Goal: Information Seeking & Learning: Learn about a topic

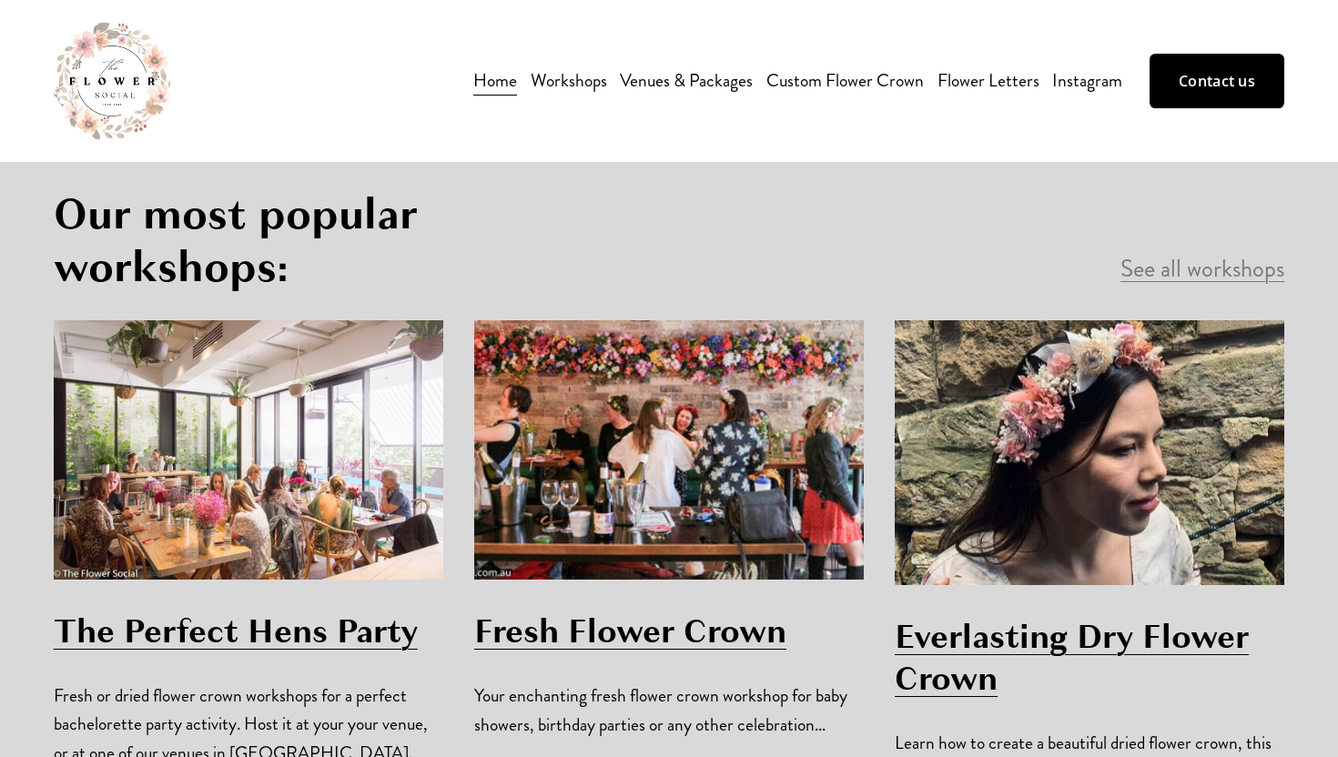
scroll to position [1124, 0]
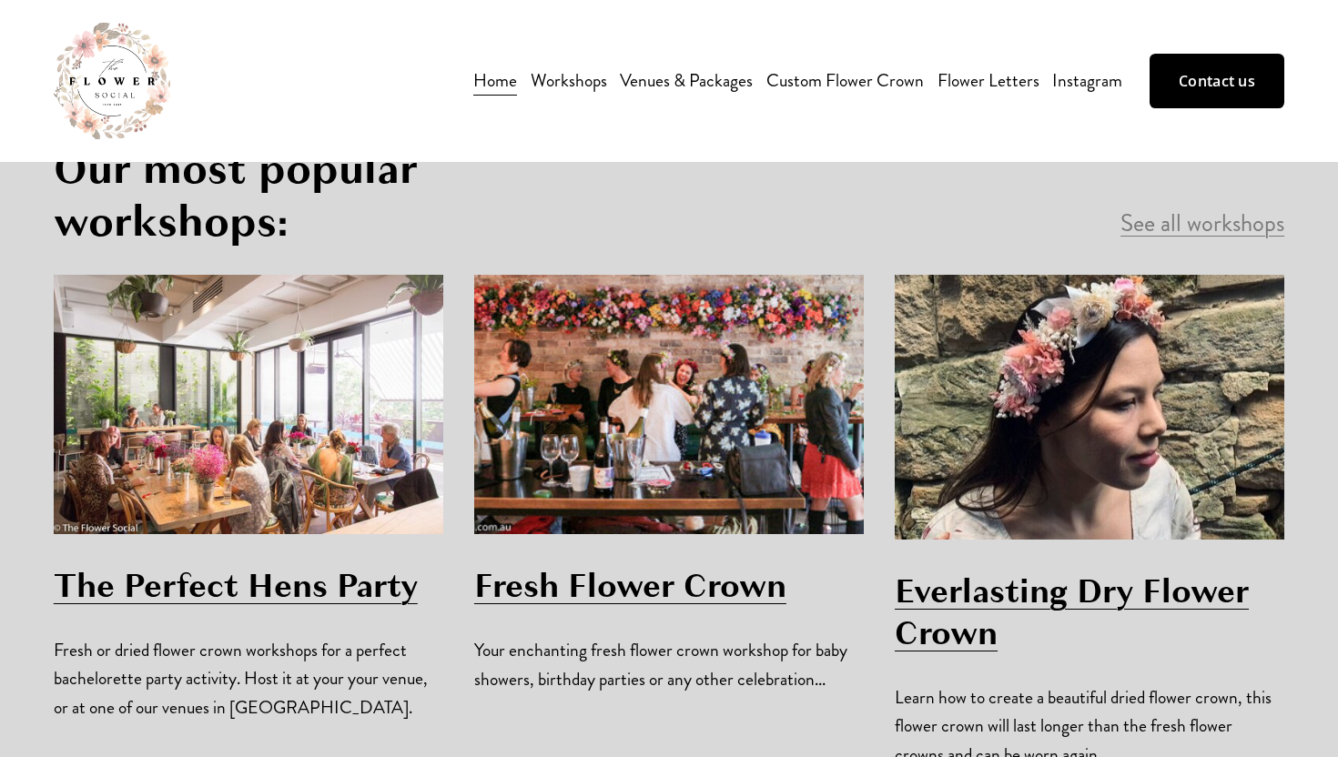
click at [323, 562] on link "The Perfect Hens Party" at bounding box center [236, 585] width 364 height 47
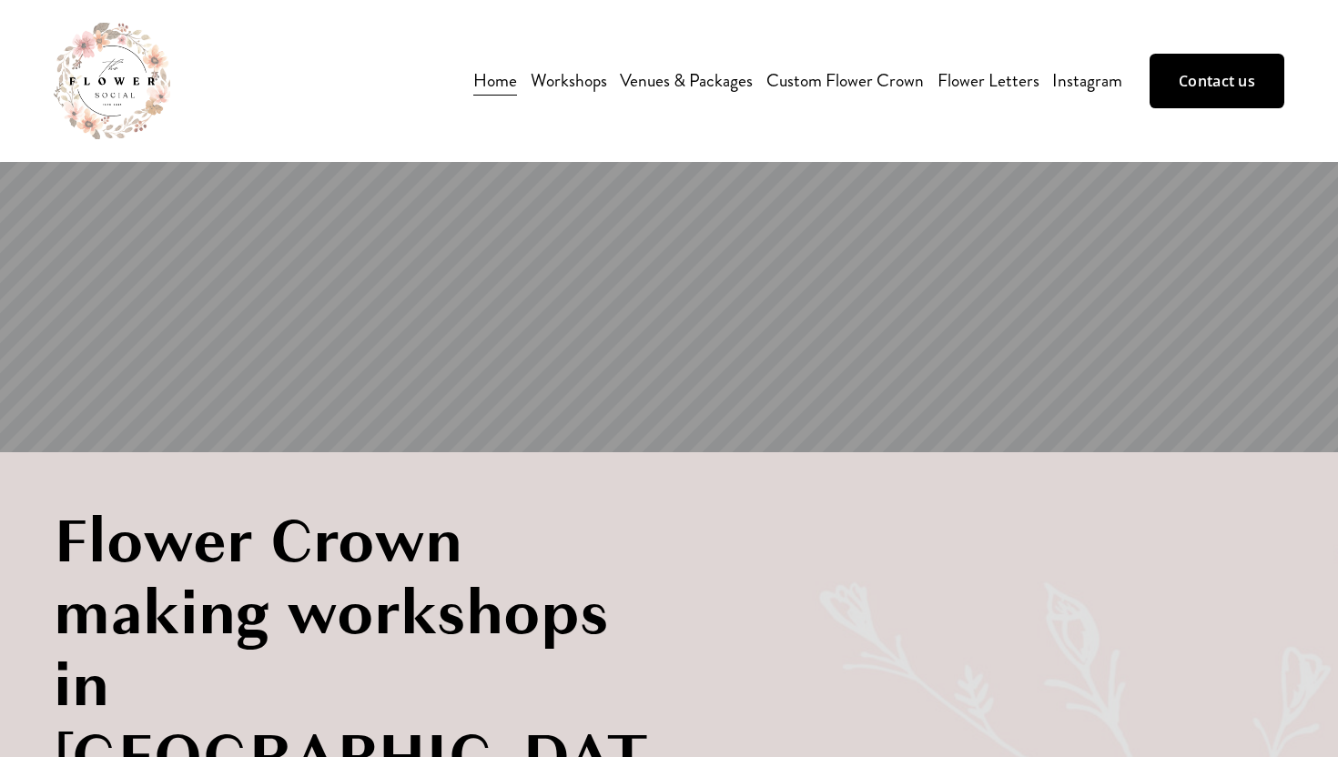
scroll to position [0, 0]
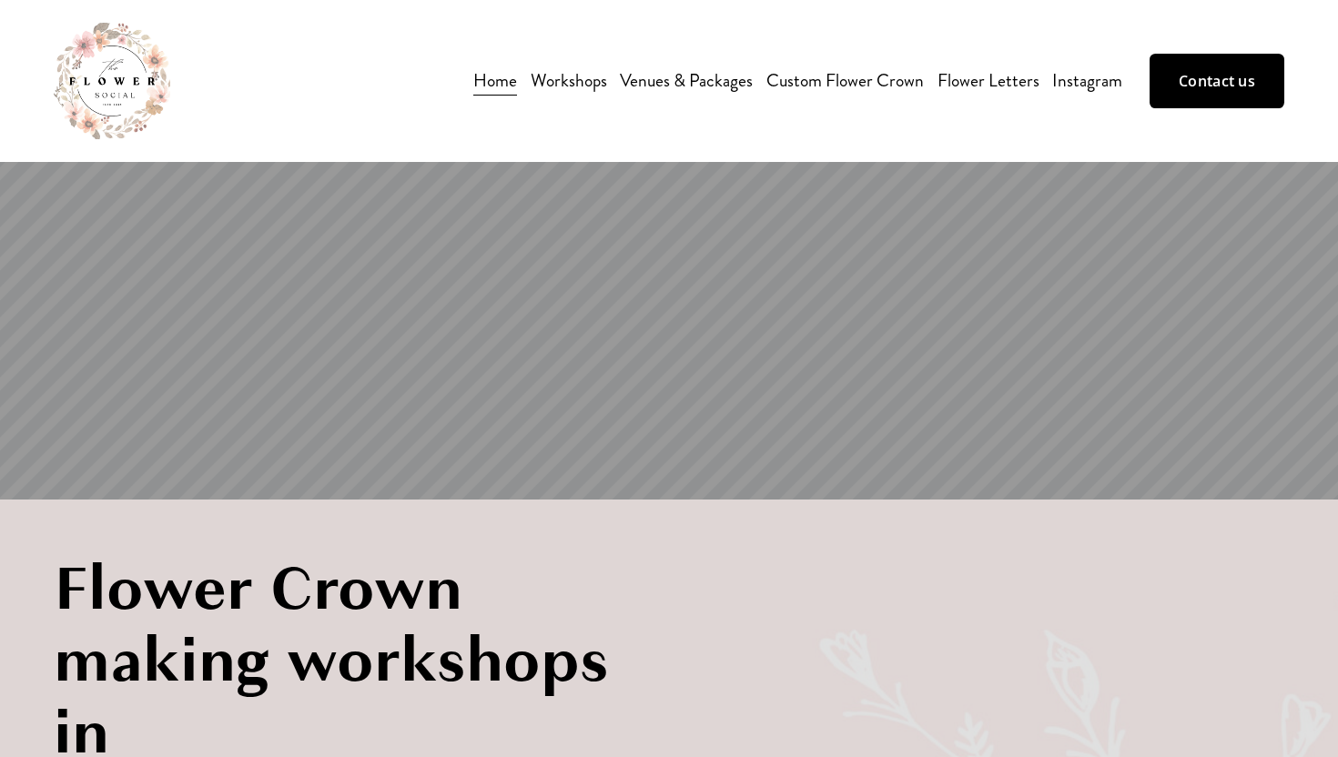
click at [691, 79] on link "Venues & Packages" at bounding box center [686, 81] width 133 height 32
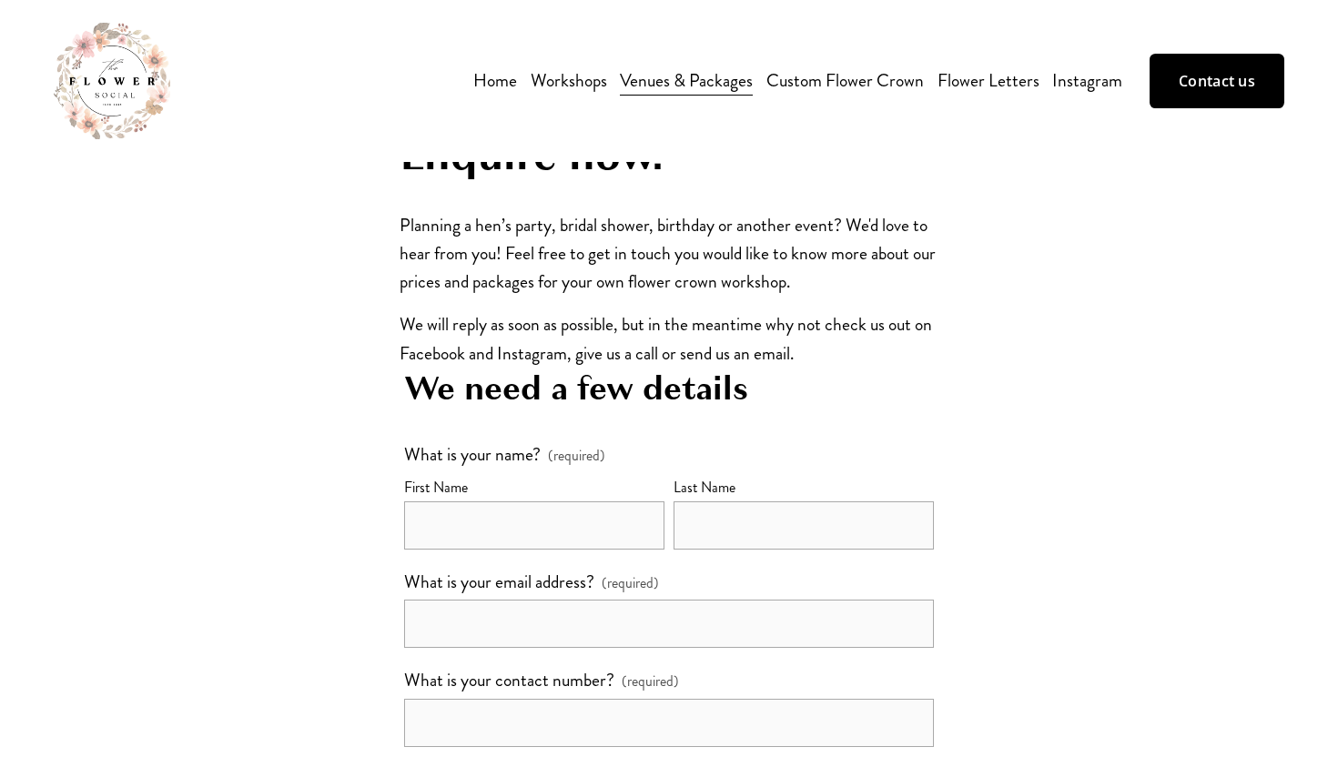
scroll to position [2999, 0]
